Goal: Find specific page/section: Find specific page/section

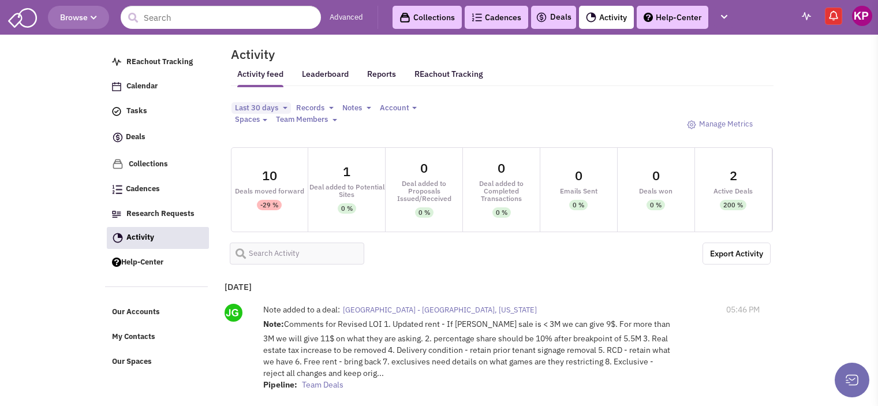
select select
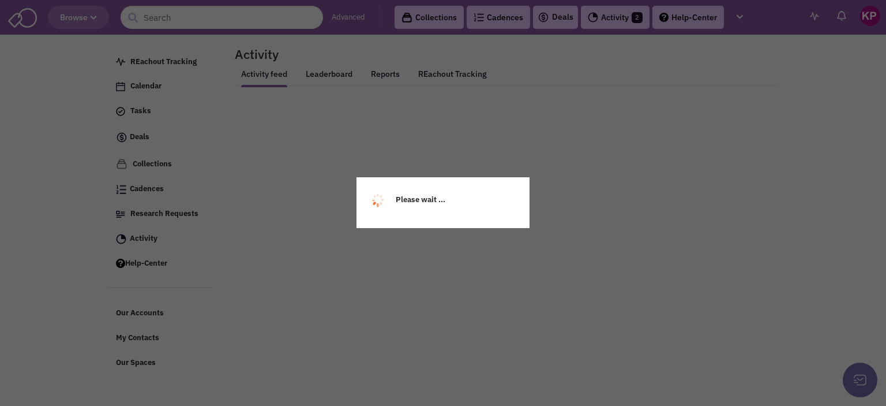
select select
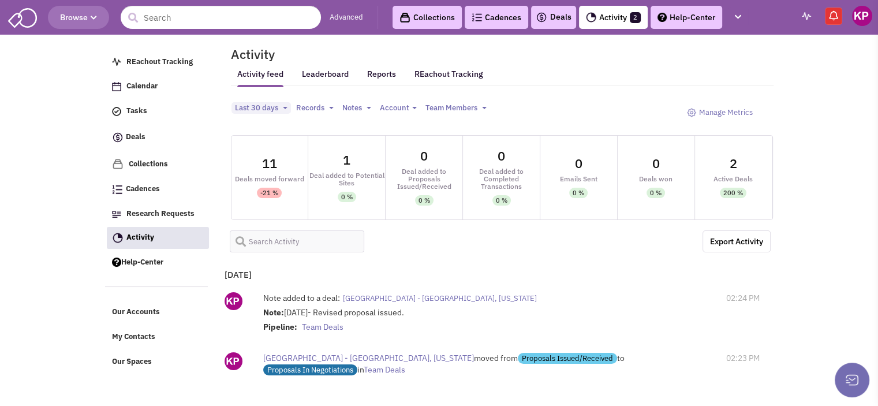
select select
click at [606, 10] on link "Activity 2" at bounding box center [613, 17] width 69 height 23
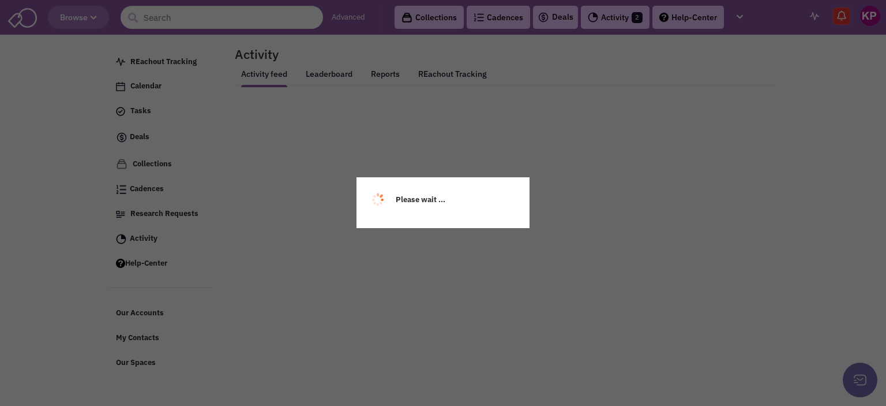
select select
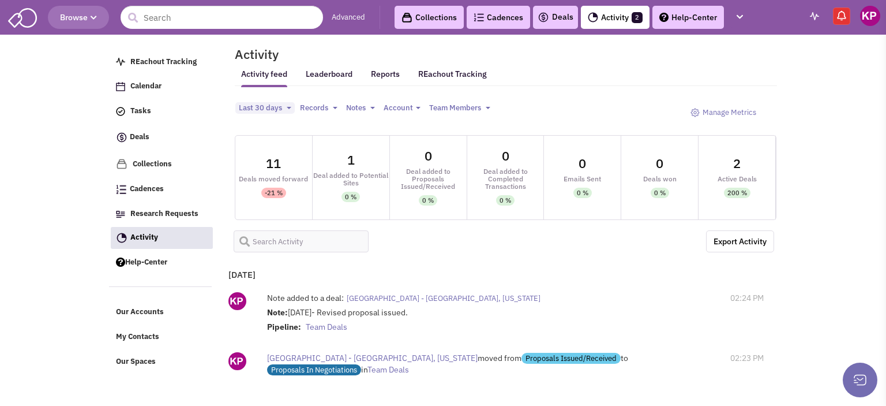
select select
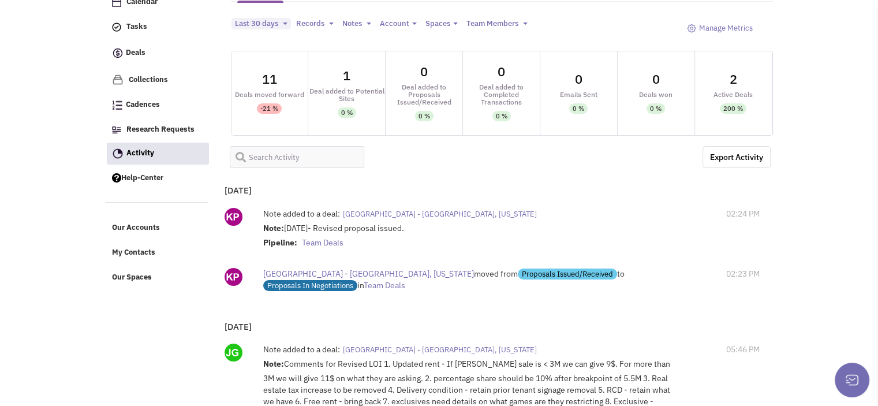
scroll to position [83, 0]
